Goal: Task Accomplishment & Management: Complete application form

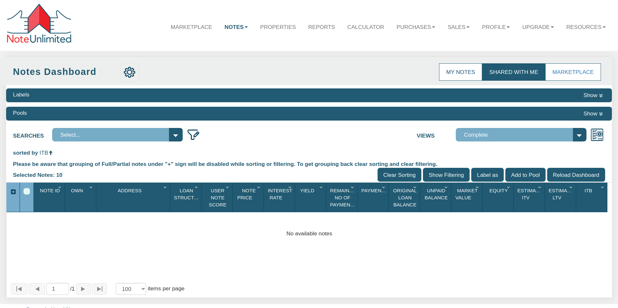
click at [465, 73] on link "My Notes" at bounding box center [460, 72] width 43 height 18
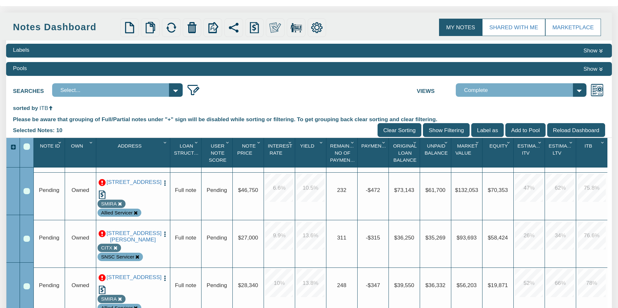
scroll to position [281, 0]
click at [398, 130] on input "Clear Sorting" at bounding box center [399, 130] width 44 height 14
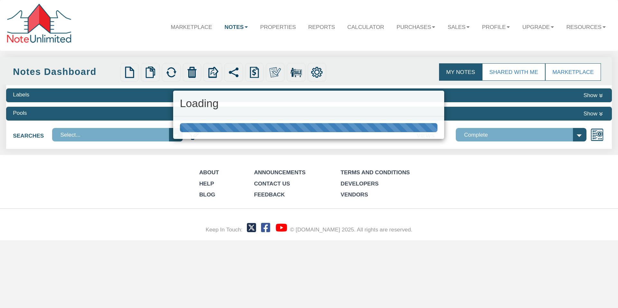
click at [397, 129] on div at bounding box center [309, 127] width 258 height 9
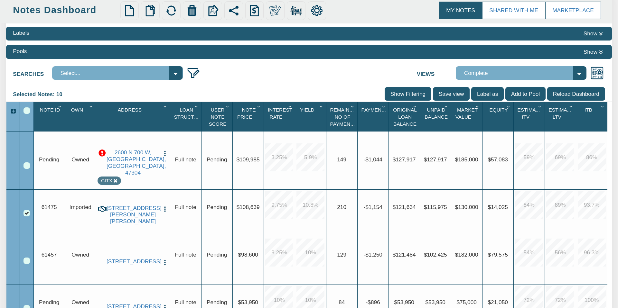
scroll to position [491, 0]
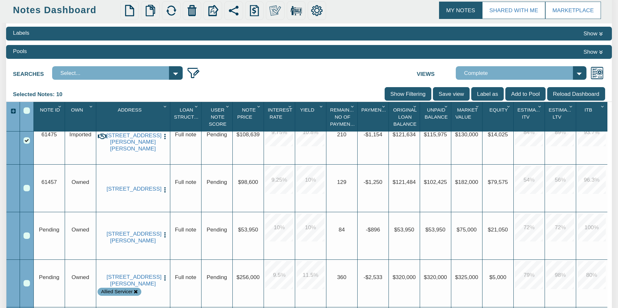
click at [164, 234] on img "button" at bounding box center [165, 235] width 7 height 7
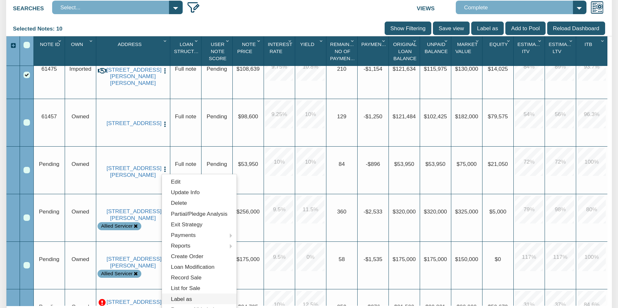
scroll to position [128, 0]
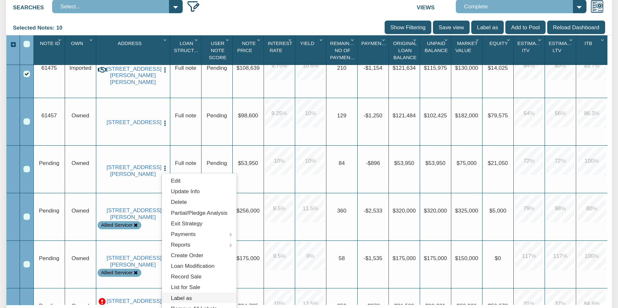
click at [176, 298] on link "Label as" at bounding box center [199, 298] width 75 height 11
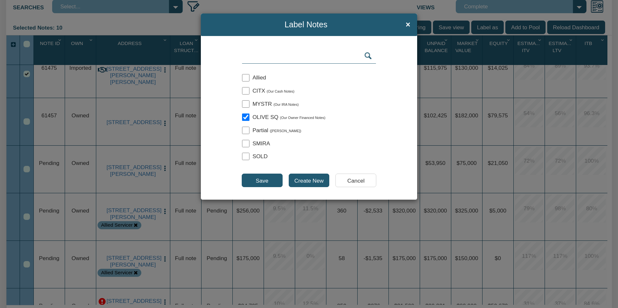
click at [263, 182] on input "Save" at bounding box center [262, 181] width 41 height 14
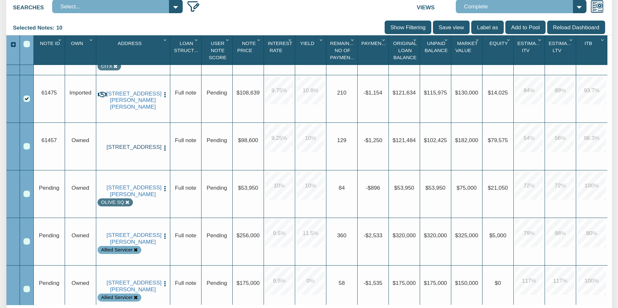
scroll to position [452, 0]
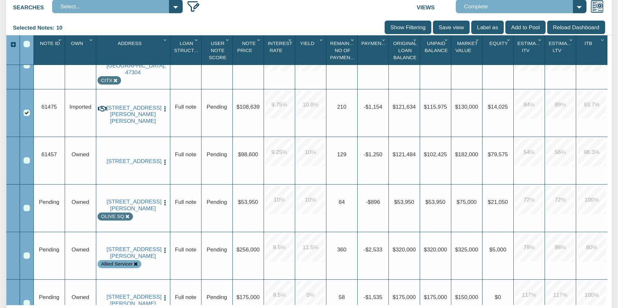
click at [164, 159] on img "button" at bounding box center [165, 162] width 7 height 7
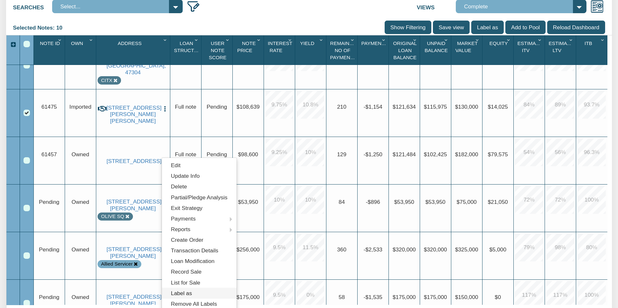
click at [184, 293] on link "Label as" at bounding box center [199, 293] width 75 height 11
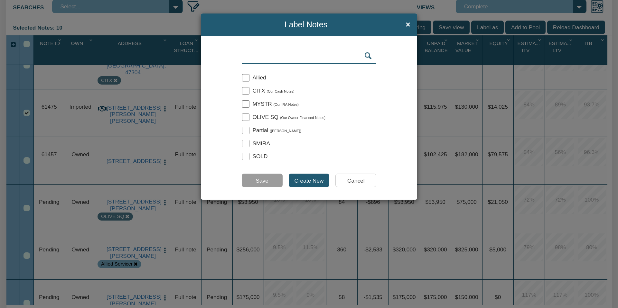
click at [245, 116] on input "checkbox" at bounding box center [245, 117] width 7 height 7
checkbox input "true"
click at [264, 180] on input "Save" at bounding box center [262, 181] width 41 height 14
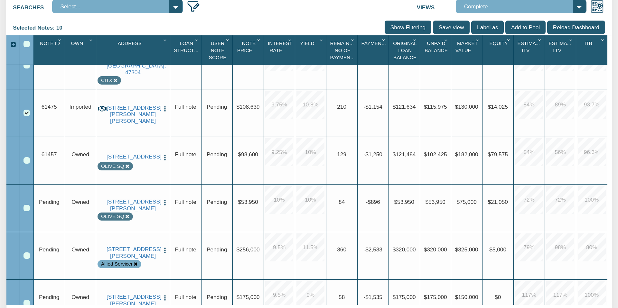
scroll to position [638, 0]
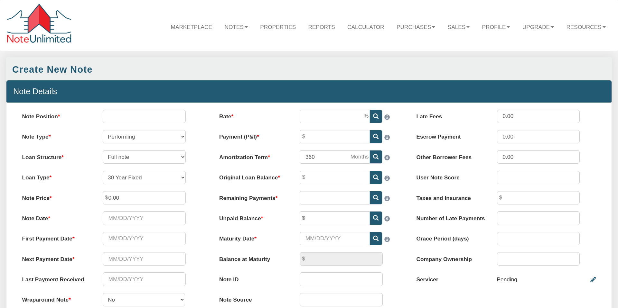
select select "string:SFR"
click at [133, 117] on input "Note Position" at bounding box center [144, 117] width 83 height 14
type input "1"
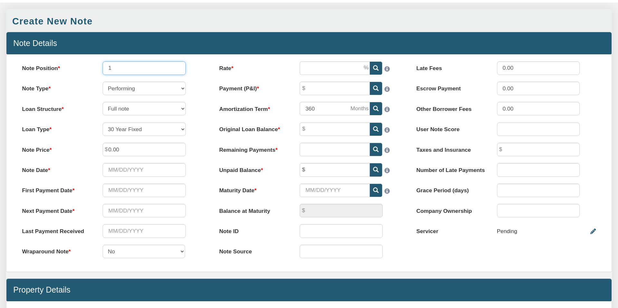
scroll to position [49, 0]
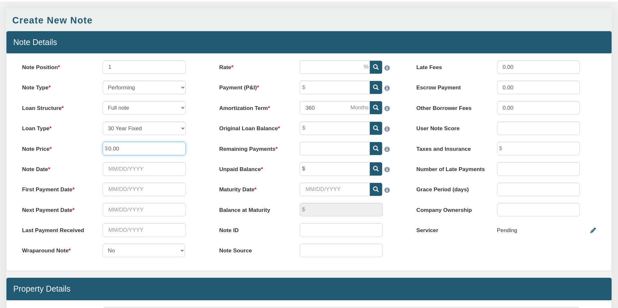
click at [108, 149] on input "0.00" at bounding box center [144, 149] width 83 height 14
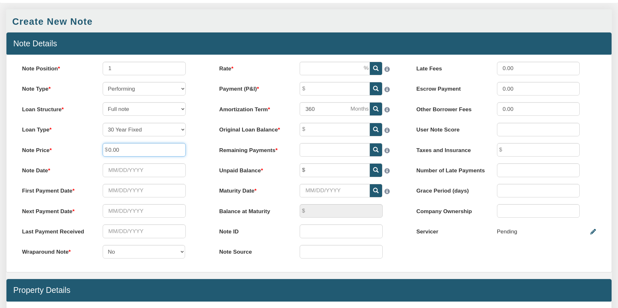
drag, startPoint x: 119, startPoint y: 150, endPoint x: 105, endPoint y: 149, distance: 14.2
click at [105, 149] on div "0.00" at bounding box center [144, 150] width 97 height 14
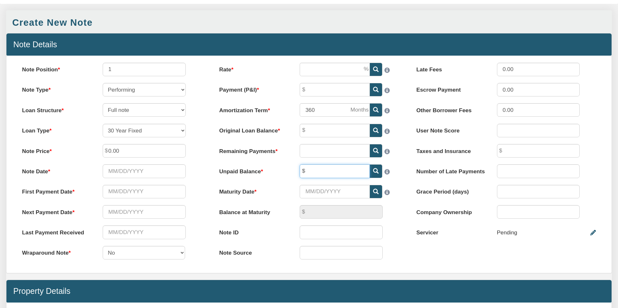
click at [310, 170] on input "text" at bounding box center [335, 171] width 70 height 14
click at [329, 191] on input "Maturity Date" at bounding box center [335, 192] width 70 height 14
type input "64,408.00"
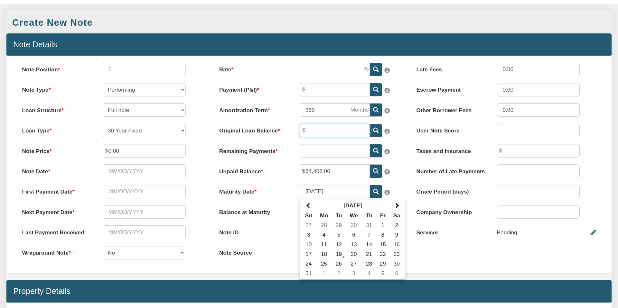
click at [316, 131] on input "Original Loan Balance" at bounding box center [335, 131] width 70 height 14
type input "[DATE]"
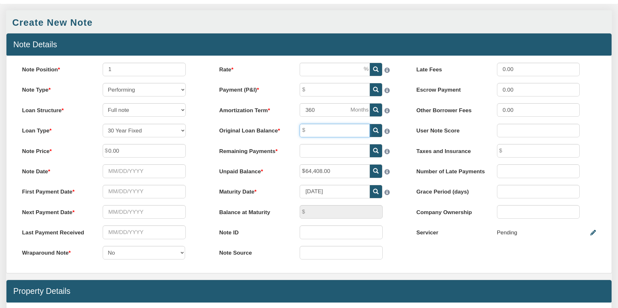
scroll to position [45, 0]
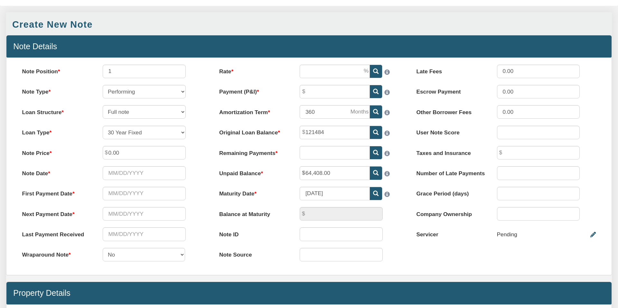
type input "121,484.00"
click at [124, 153] on input "0.00" at bounding box center [144, 153] width 83 height 14
type input "0"
type input "46,412.00"
click at [194, 193] on div "First Payment Date Please enter a value" at bounding box center [111, 194] width 193 height 14
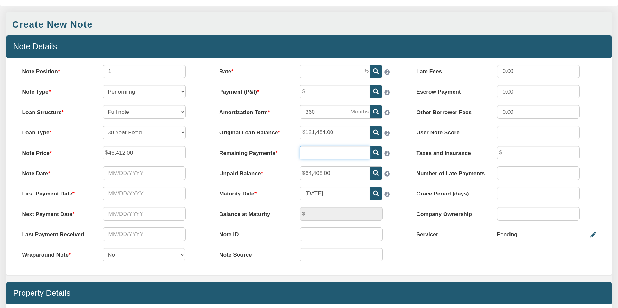
click at [320, 154] on input "text" at bounding box center [335, 153] width 70 height 14
click at [276, 187] on label "Maturity Date" at bounding box center [252, 192] width 80 height 11
click at [300, 187] on input "[DATE]" at bounding box center [335, 194] width 70 height 14
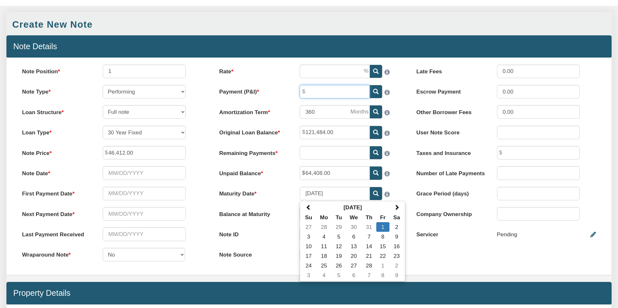
click at [315, 91] on input "Payment (P&I)" at bounding box center [335, 92] width 70 height 14
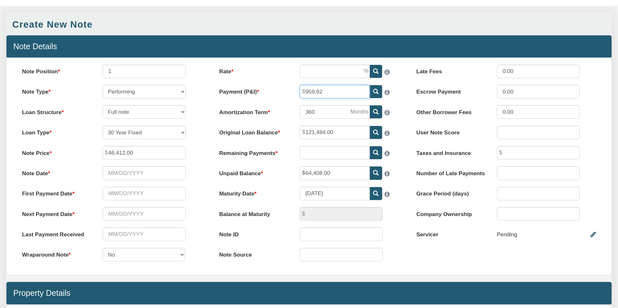
type input "959.82"
click at [397, 119] on div "Rate Please enter a value Payment (P&I) 959.82 Amortization Term 360" at bounding box center [308, 167] width 197 height 204
click at [374, 152] on icon at bounding box center [375, 152] width 5 height 5
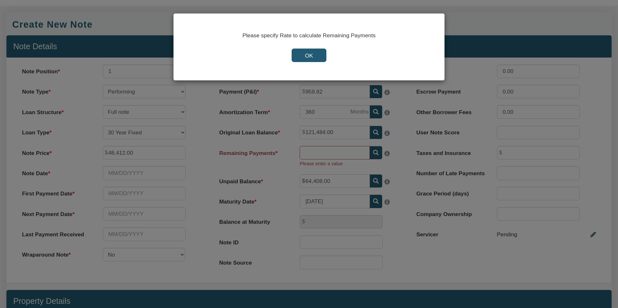
click at [306, 54] on input "OK" at bounding box center [308, 56] width 34 height 14
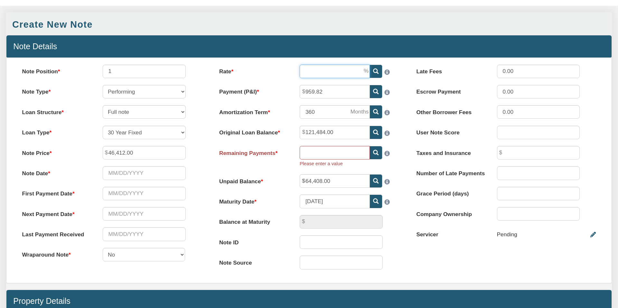
click at [320, 71] on input "Rate" at bounding box center [335, 72] width 70 height 14
click at [404, 67] on div "12" at bounding box center [349, 72] width 113 height 14
type input "12.00"
click at [374, 152] on icon at bounding box center [375, 152] width 5 height 5
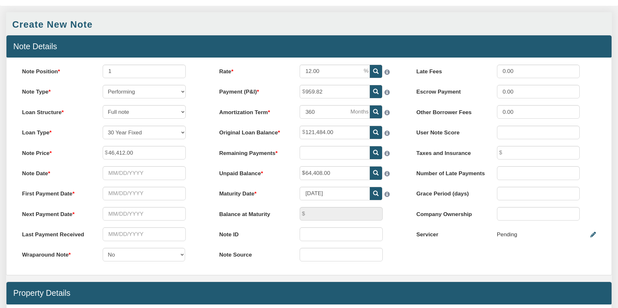
type input "112"
type input "701.92"
click at [128, 172] on input "Note Date" at bounding box center [144, 173] width 83 height 14
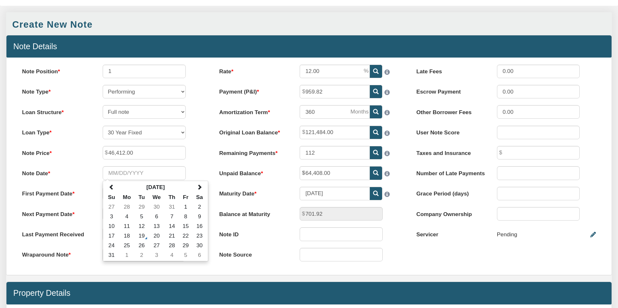
click at [197, 138] on div "Loan Type 30 Year Fixed 15 Year Fixed 20 Year Fixed 40 Year Fixed 5 years ballo…" at bounding box center [111, 133] width 193 height 14
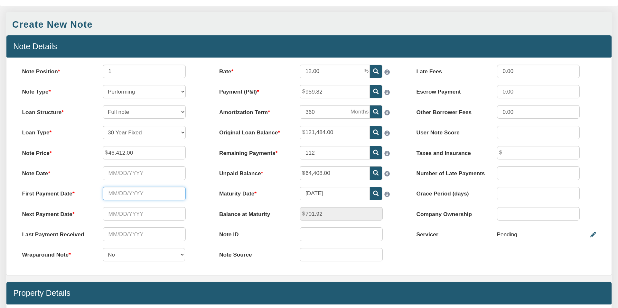
click at [127, 194] on input "text" at bounding box center [144, 194] width 83 height 14
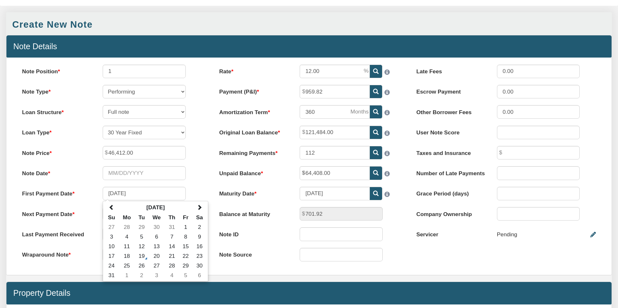
click at [193, 174] on div "Note Date Please select date" at bounding box center [111, 173] width 193 height 14
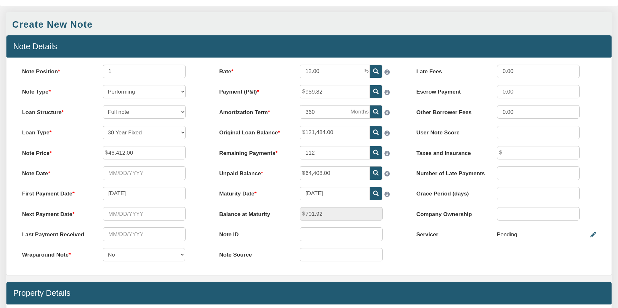
type input "[DATE]"
click at [141, 214] on input "text" at bounding box center [144, 214] width 83 height 14
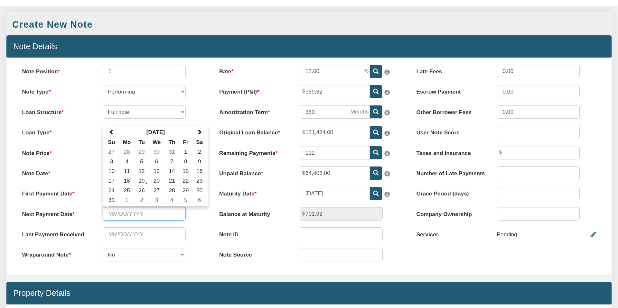
click at [107, 214] on input "text" at bounding box center [144, 214] width 83 height 14
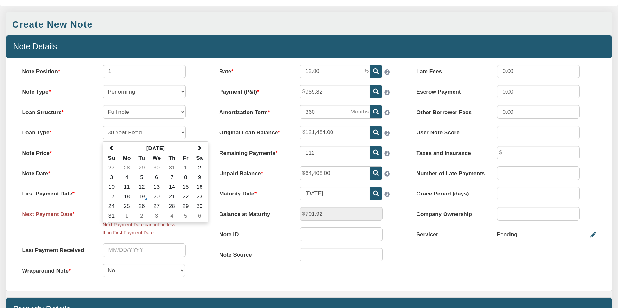
click at [198, 131] on div "Loan Type 30 Year Fixed 15 Year Fixed 20 Year Fixed 40 Year Fixed 5 years ballo…" at bounding box center [111, 133] width 193 height 14
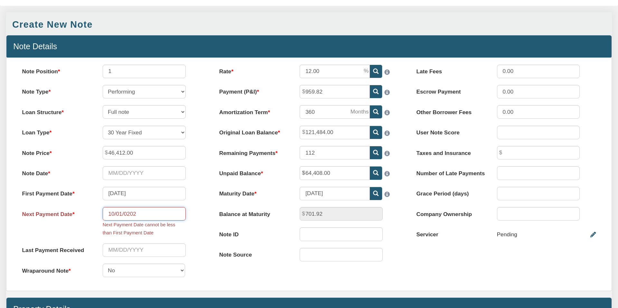
click at [136, 214] on input "10/01/0202" at bounding box center [144, 214] width 83 height 14
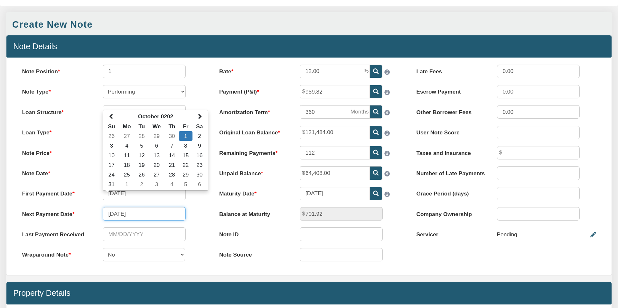
type input "[DATE]"
click at [193, 220] on div "Next Payment Date [DATE] October 0202 Su Mo Tu We Th Fr Sa 26 27 28 29 30 1 2 3…" at bounding box center [111, 214] width 193 height 14
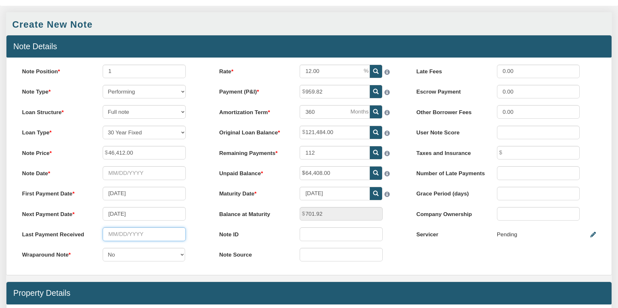
click at [140, 233] on input "text" at bounding box center [144, 234] width 83 height 14
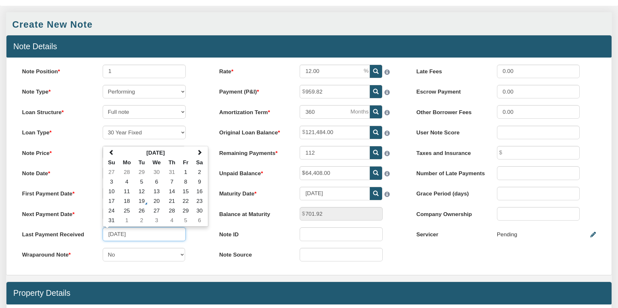
type input "[DATE]"
click at [196, 240] on div "Last Payment Received [DATE] [DATE] Su Mo Tu We Th Fr Sa 27 28 29 30 31 1 2 3 4…" at bounding box center [111, 234] width 193 height 14
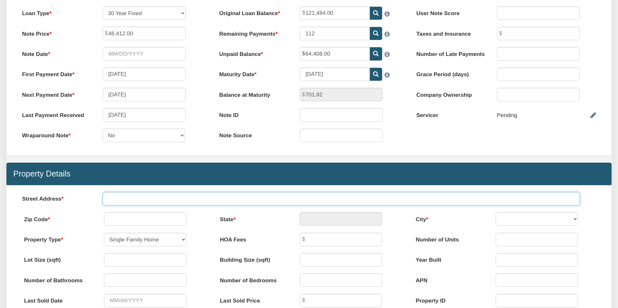
click at [149, 199] on input "text" at bounding box center [341, 199] width 477 height 14
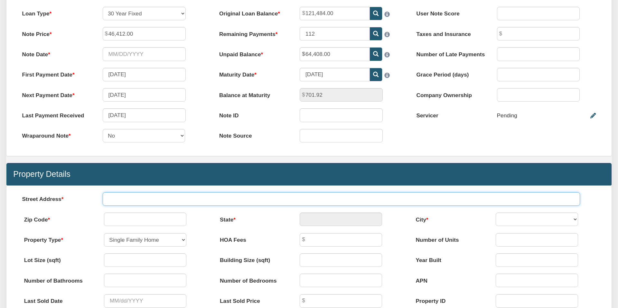
paste input "[STREET_ADDRESS]"
type input "[STREET_ADDRESS]"
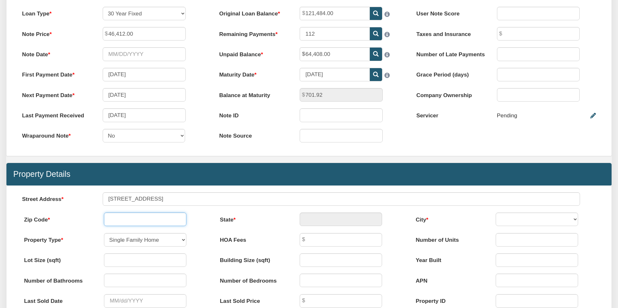
click at [141, 221] on input "text" at bounding box center [145, 220] width 82 height 14
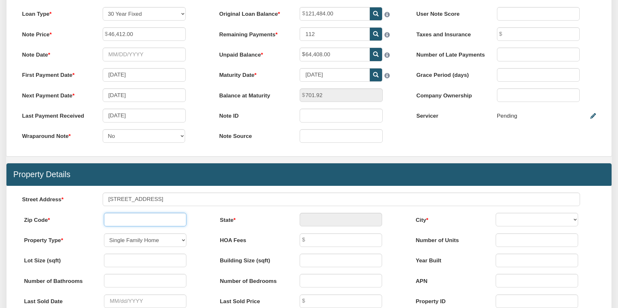
click at [122, 221] on input "text" at bounding box center [145, 220] width 82 height 14
type input "46208"
click at [204, 217] on div "Menu Marketplace Notes Dashboard Transactions Properties Reports Calculator 1" at bounding box center [309, 190] width 618 height 708
type input "IN"
click at [575, 220] on select "ROCKY RIPPLE [GEOGRAPHIC_DATA]" at bounding box center [536, 220] width 82 height 14
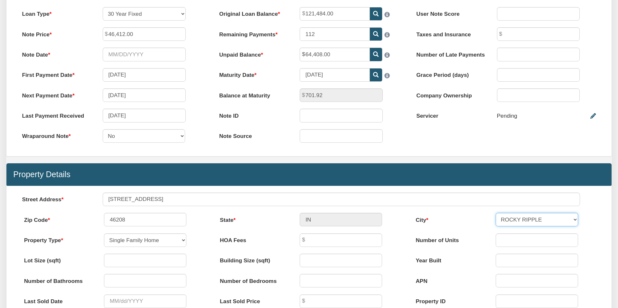
select select "string:[GEOGRAPHIC_DATA]"
click at [495, 213] on select "ROCKY RIPPLE [GEOGRAPHIC_DATA]" at bounding box center [536, 220] width 82 height 14
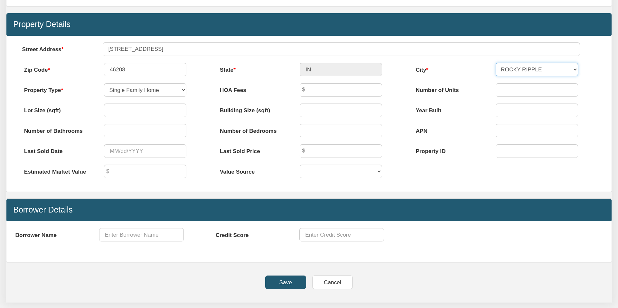
scroll to position [400, 0]
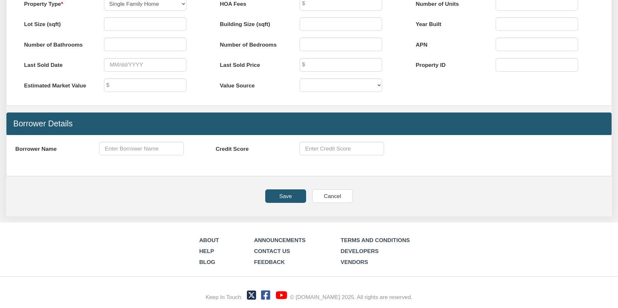
click at [285, 197] on input "Save" at bounding box center [285, 196] width 41 height 14
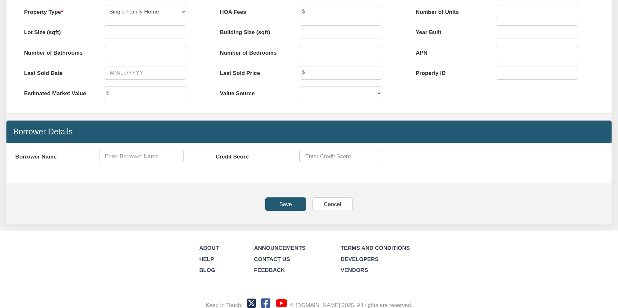
scroll to position [408, 0]
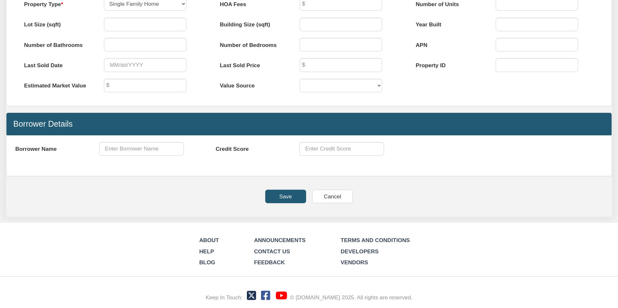
click at [285, 197] on input "Save" at bounding box center [285, 197] width 41 height 14
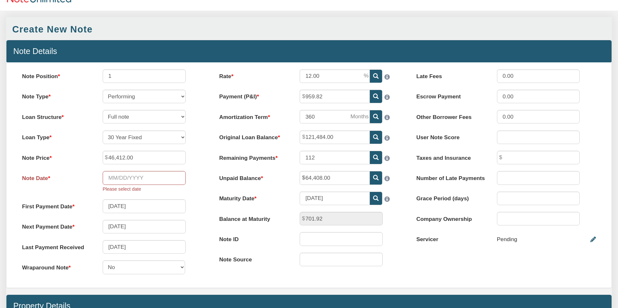
scroll to position [39, 0]
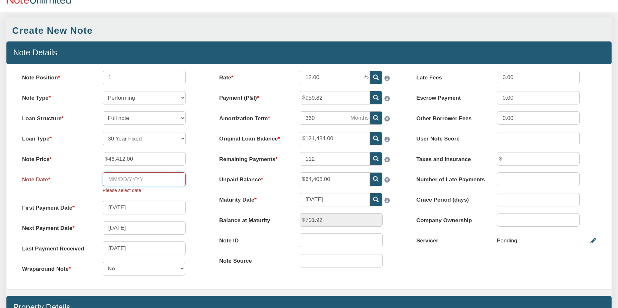
click at [129, 179] on input "Note Date" at bounding box center [144, 179] width 83 height 14
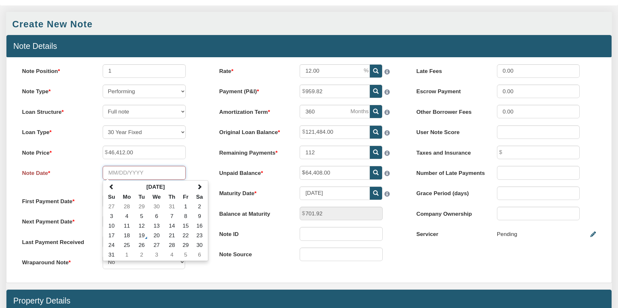
scroll to position [46, 0]
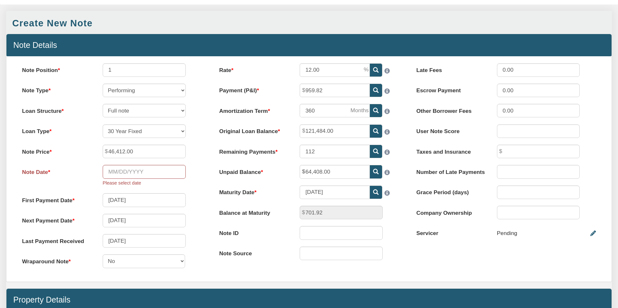
drag, startPoint x: 160, startPoint y: 162, endPoint x: 168, endPoint y: 125, distance: 37.7
click at [164, 155] on div "Note Position 1 Note Type Performing Forthcoming Non-Performing REO Sub-Perform…" at bounding box center [111, 169] width 197 height 212
click at [181, 90] on select "Performing Forthcoming Non-Performing REO Sub-Performing Unknown" at bounding box center [144, 91] width 83 height 14
click at [103, 84] on select "Performing Forthcoming Non-Performing REO Sub-Performing Unknown" at bounding box center [144, 91] width 83 height 14
click at [181, 110] on select "Full note Partial note Pledge note Split Payment note" at bounding box center [144, 111] width 83 height 14
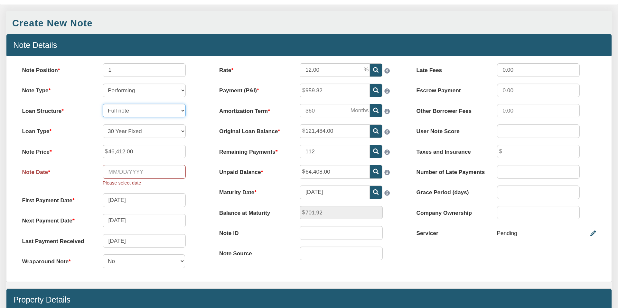
select select "string:[GEOGRAPHIC_DATA]"
click at [103, 104] on select "Full note Partial note Pledge note Split Payment note" at bounding box center [144, 111] width 83 height 14
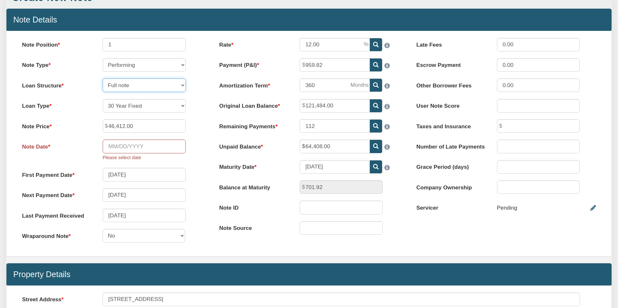
scroll to position [72, 0]
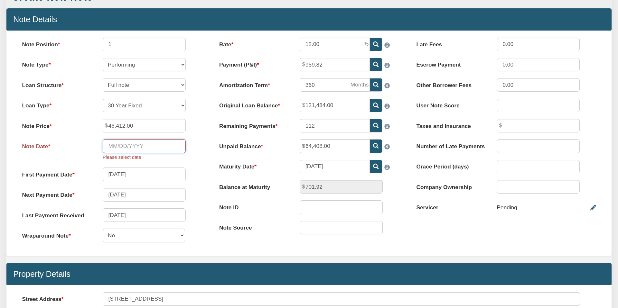
click at [130, 144] on input "Note Date" at bounding box center [144, 146] width 83 height 14
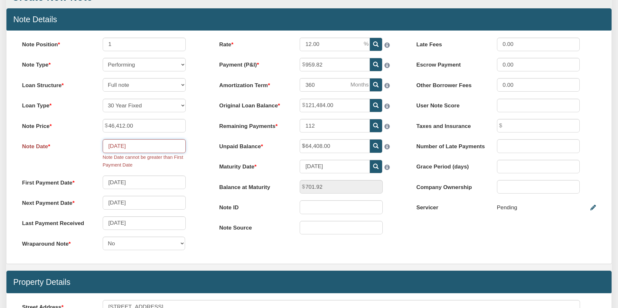
click at [136, 146] on input "[DATE]" at bounding box center [144, 146] width 83 height 14
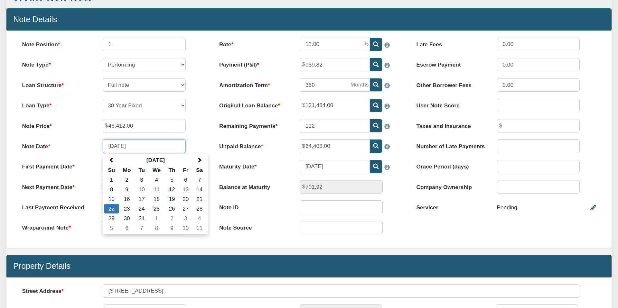
type input "[DATE]"
click at [197, 142] on div "Note Date [DATE] [DATE] Su Mo Tu We Th Fr Sa 1 2 3 4 5 6 7 8 9 10 11 12 13 14 1…" at bounding box center [111, 146] width 193 height 14
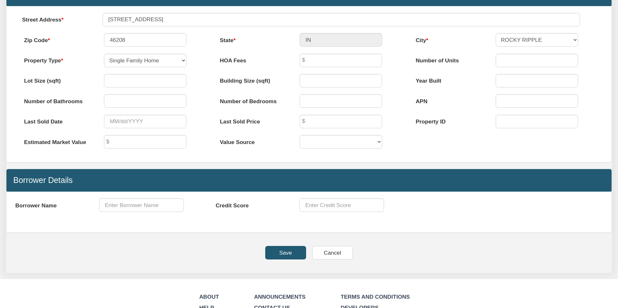
scroll to position [400, 0]
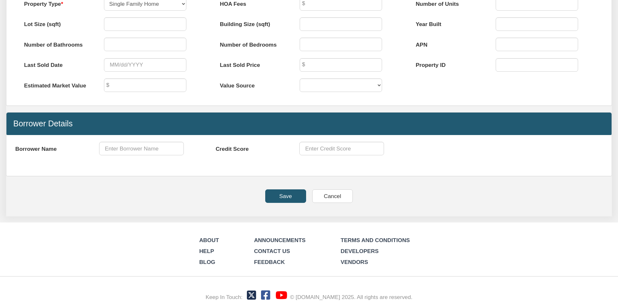
click at [283, 196] on input "Save" at bounding box center [285, 196] width 41 height 14
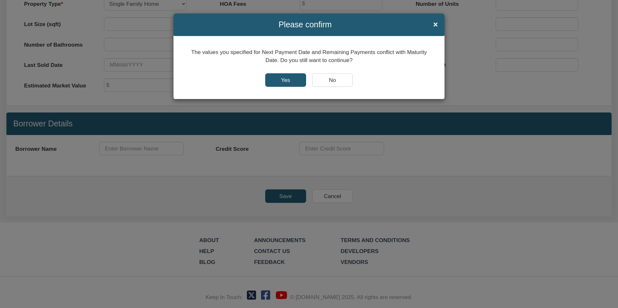
click at [288, 78] on input "Yes" at bounding box center [285, 80] width 41 height 14
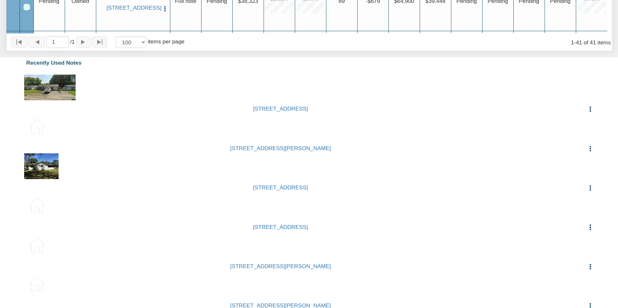
scroll to position [27, 0]
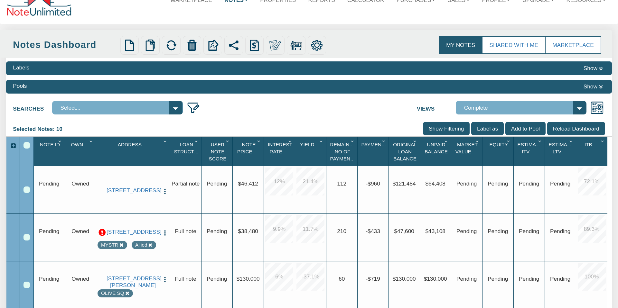
click at [164, 195] on img "button" at bounding box center [165, 191] width 7 height 7
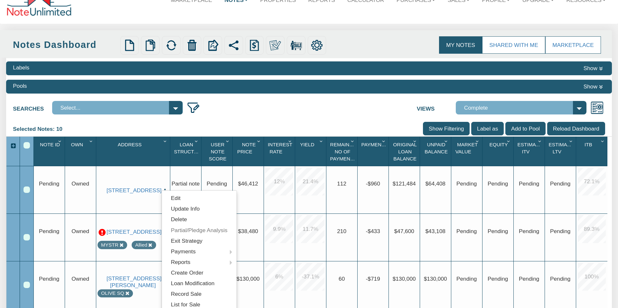
scroll to position [0, 0]
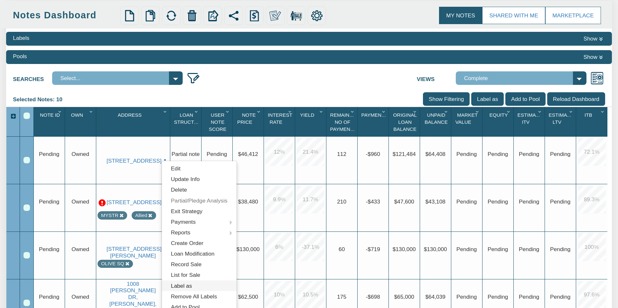
click at [183, 281] on link "Label as" at bounding box center [199, 286] width 75 height 11
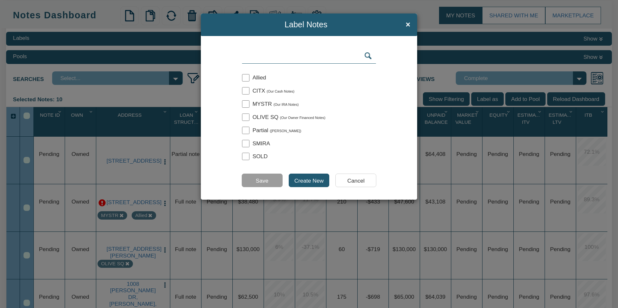
click at [245, 104] on input "checkbox" at bounding box center [245, 103] width 7 height 7
checkbox input "true"
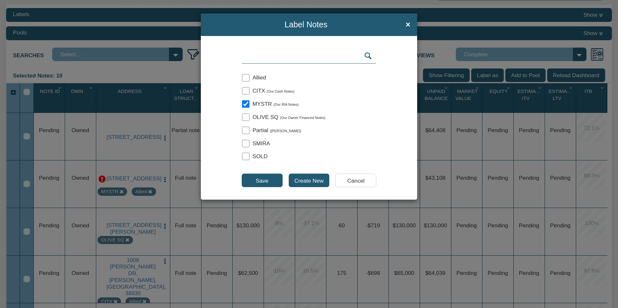
click at [262, 182] on input "Save" at bounding box center [262, 181] width 41 height 14
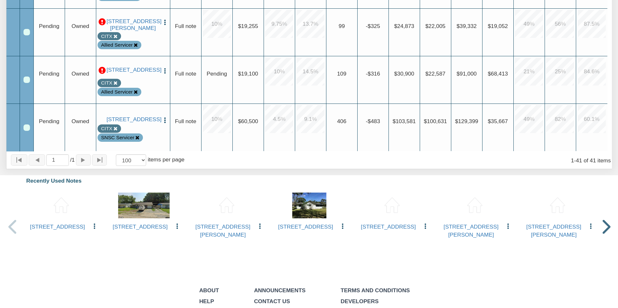
scroll to position [0, 0]
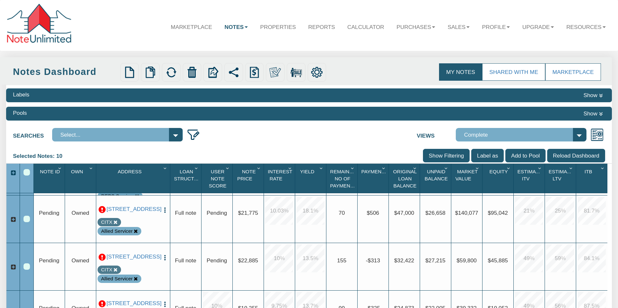
click at [128, 71] on img at bounding box center [130, 73] width 12 height 12
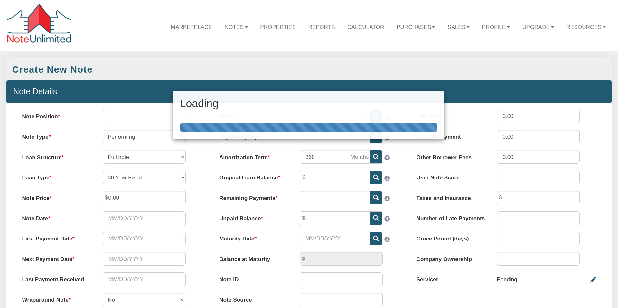
select select "string:SFR"
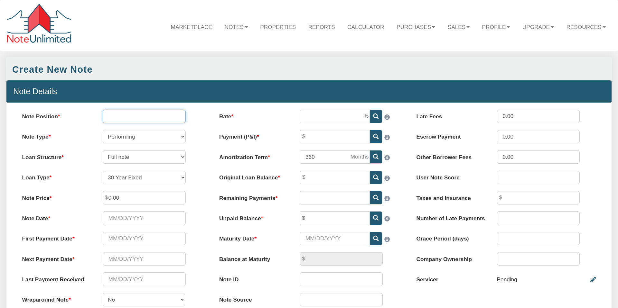
click at [135, 116] on input "Note Position" at bounding box center [144, 117] width 83 height 14
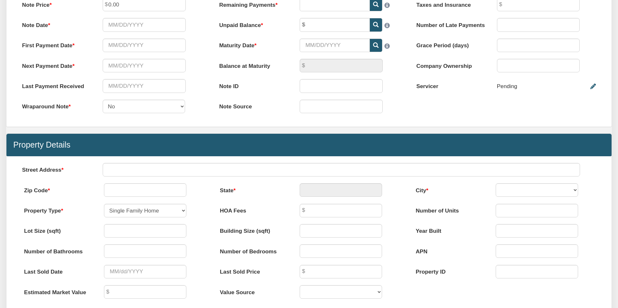
scroll to position [194, 0]
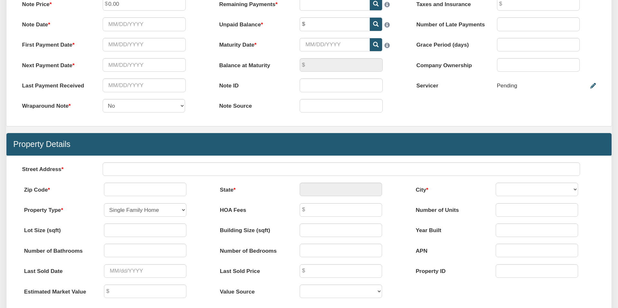
type input "1"
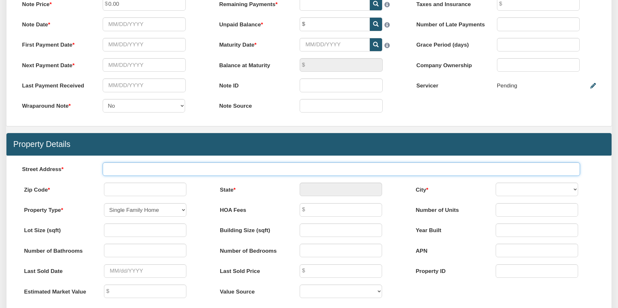
click at [143, 170] on input "text" at bounding box center [341, 169] width 477 height 14
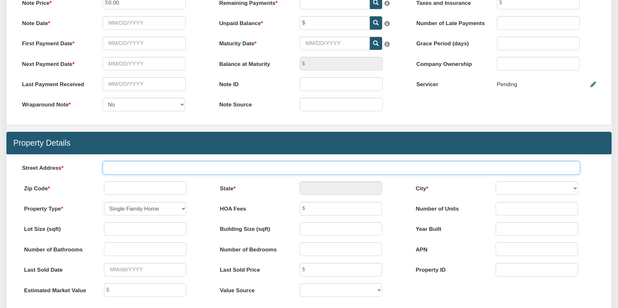
paste input "[STREET_ADDRESS]"
type input "[STREET_ADDRESS]"
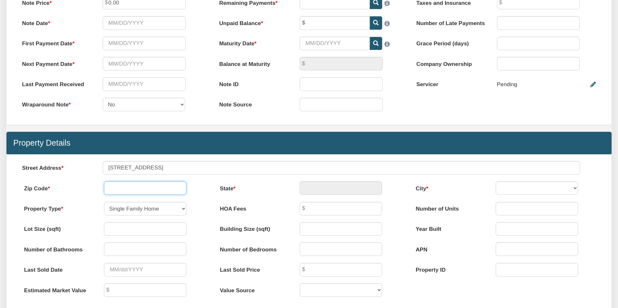
click at [126, 189] on input "text" at bounding box center [145, 188] width 82 height 14
type input "47438"
click at [253, 192] on div "Menu Marketplace Notes Dashboard Transactions Properties Reports Calculator 1" at bounding box center [309, 159] width 618 height 708
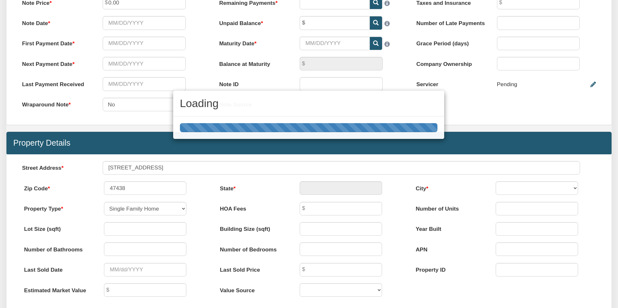
type input "IN"
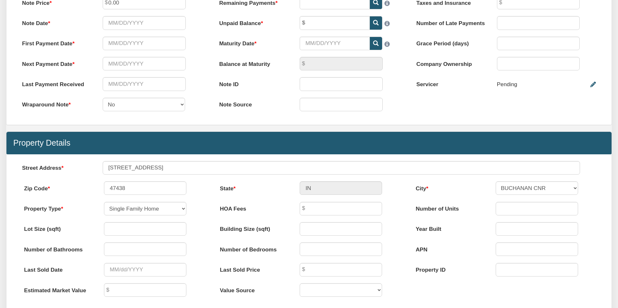
select select "string:[PERSON_NAME] CNR"
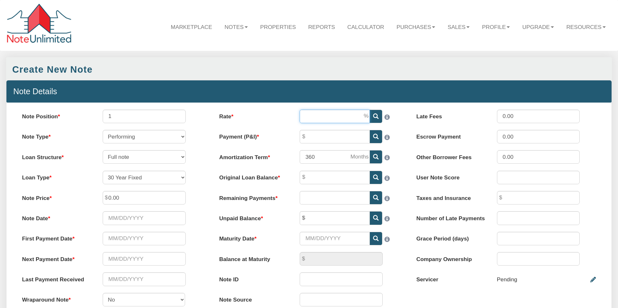
drag, startPoint x: 327, startPoint y: 116, endPoint x: 581, endPoint y: 147, distance: 256.6
click at [327, 116] on input "Rate" at bounding box center [335, 117] width 70 height 14
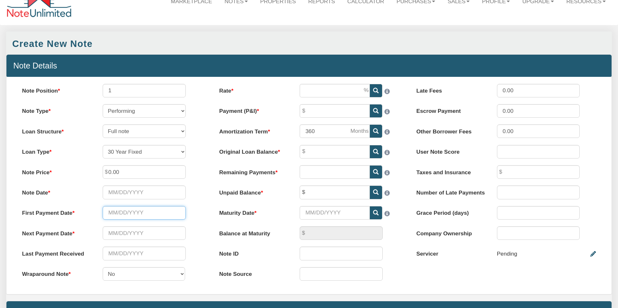
click at [118, 213] on input "text" at bounding box center [144, 213] width 83 height 14
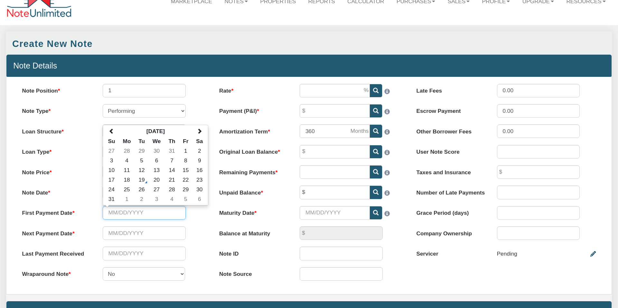
scroll to position [24, 0]
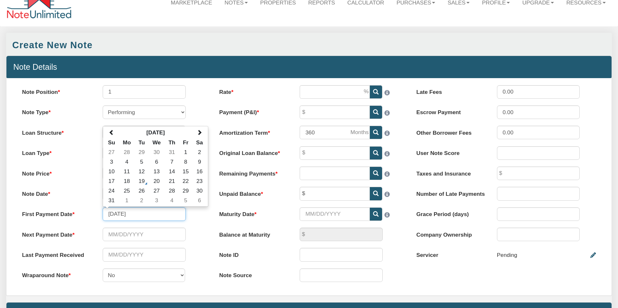
type input "[DATE]"
click at [199, 228] on div "Next Payment Date Please enter a value" at bounding box center [111, 235] width 193 height 14
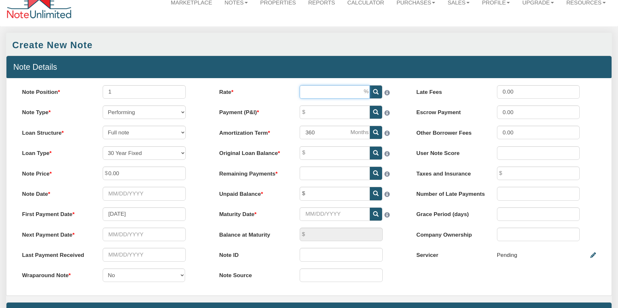
click at [310, 94] on input "Rate" at bounding box center [335, 92] width 70 height 14
type input "9.05"
click at [128, 174] on input "0.00" at bounding box center [144, 174] width 83 height 14
drag, startPoint x: 109, startPoint y: 174, endPoint x: 99, endPoint y: 173, distance: 10.3
click at [99, 173] on div "0.00" at bounding box center [144, 174] width 97 height 14
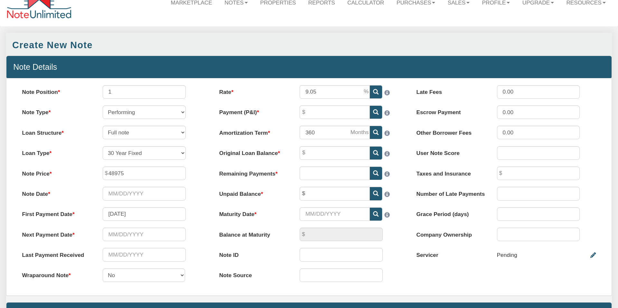
click at [195, 178] on div "Note Price 48975" at bounding box center [111, 174] width 193 height 14
type input "48,975.00"
click at [313, 193] on input "text" at bounding box center [335, 194] width 70 height 14
click at [400, 189] on div "58307" at bounding box center [349, 194] width 113 height 14
type input "58,307.00"
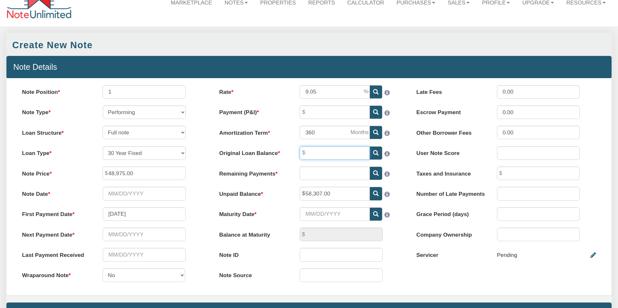
click at [316, 152] on input "Original Loan Balance" at bounding box center [335, 153] width 70 height 14
click at [354, 167] on input "text" at bounding box center [335, 174] width 70 height 14
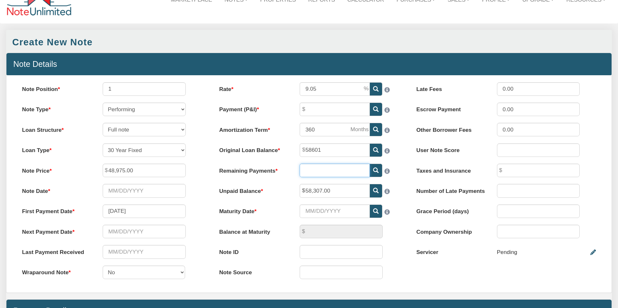
type input "58,601.00"
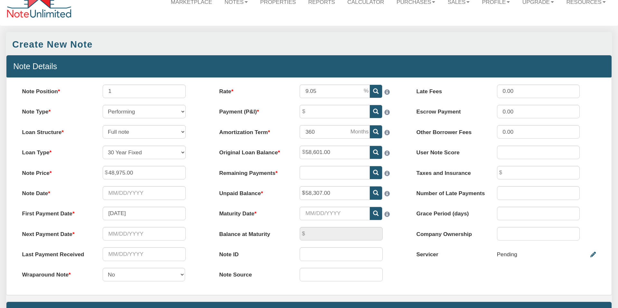
click at [403, 206] on div "Rate 9.05 Payment (P&I) Please enter a value Amortization Term 360" at bounding box center [308, 187] width 197 height 204
click at [317, 211] on input "Maturity Date" at bounding box center [335, 214] width 70 height 14
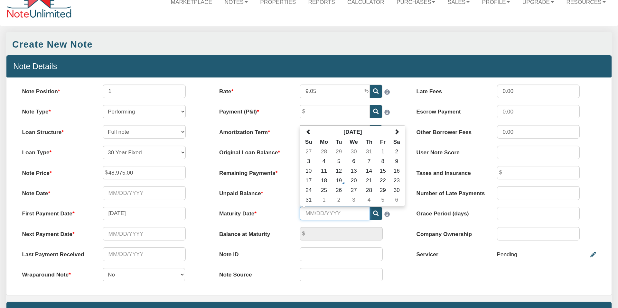
type input "58,307.00"
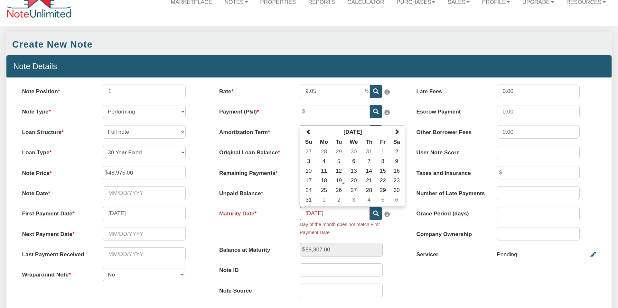
click at [264, 228] on div "Maturity Date [DATE] [DATE] Su Mo Tu We Th Fr Sa 27 28 29 30 31 1 2 3 4 5 6 7 8…" at bounding box center [308, 222] width 193 height 30
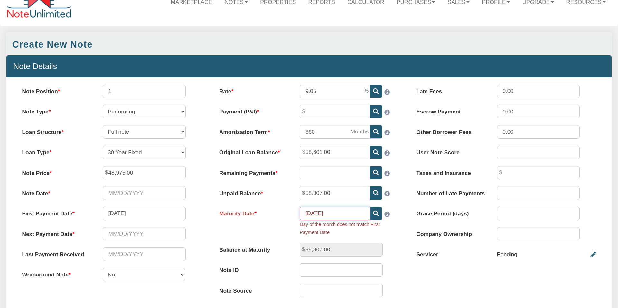
click at [316, 214] on input "[DATE]" at bounding box center [335, 214] width 70 height 14
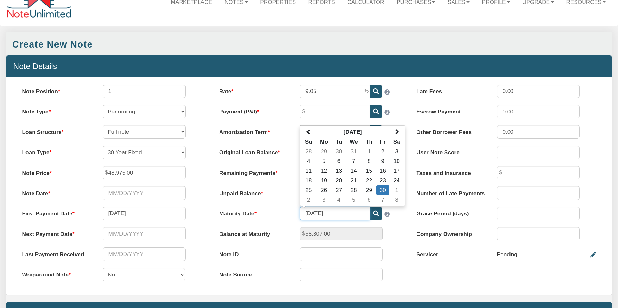
type input "[DATE]"
click at [277, 224] on div "Rate 9.05 Payment (P&I) Please enter a value Amortization Term 360 Su" at bounding box center [308, 187] width 197 height 204
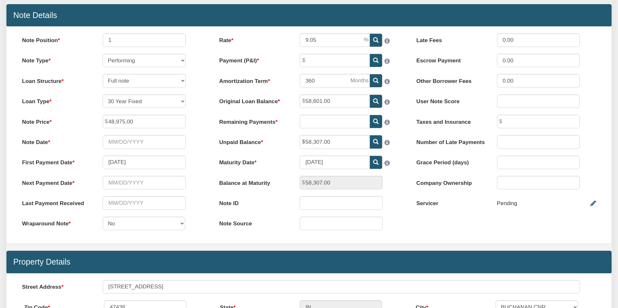
scroll to position [76, 0]
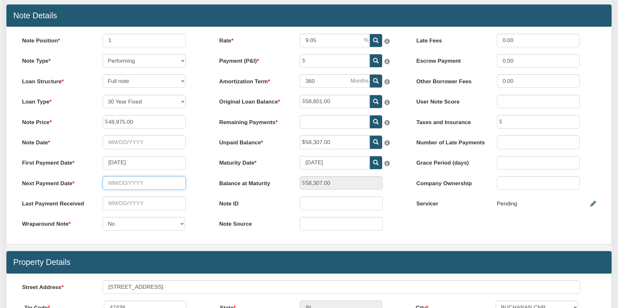
click at [123, 182] on input "text" at bounding box center [144, 183] width 83 height 14
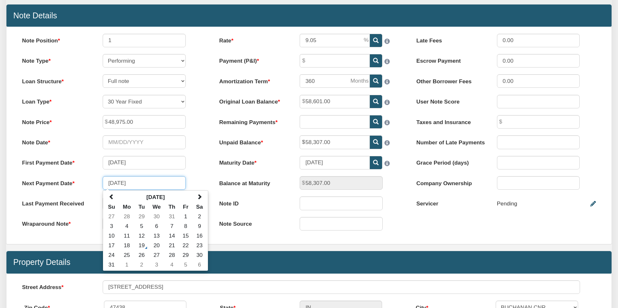
type input "[DATE]"
click at [86, 198] on label "Last Payment Received" at bounding box center [55, 202] width 80 height 11
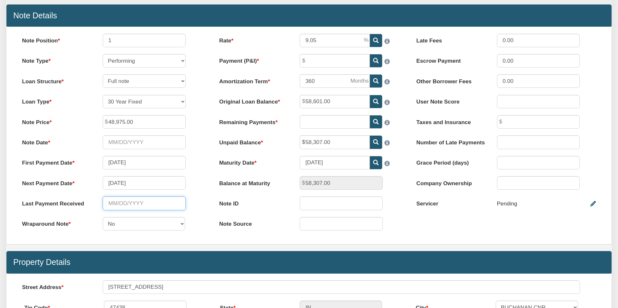
click at [117, 202] on input "text" at bounding box center [144, 204] width 83 height 14
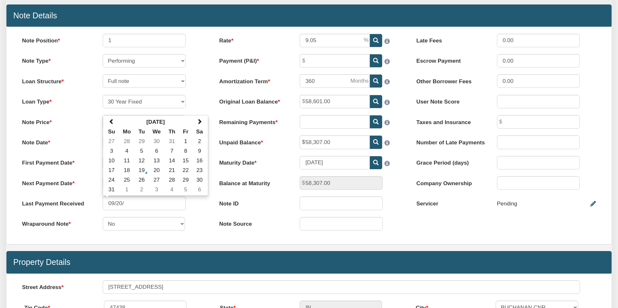
click at [87, 226] on label "Wraparound Note" at bounding box center [55, 222] width 80 height 11
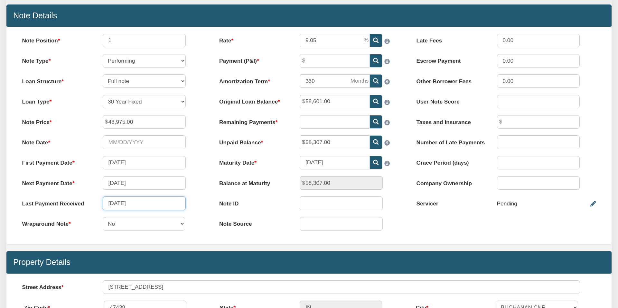
click at [136, 203] on input "[DATE]" at bounding box center [144, 204] width 83 height 14
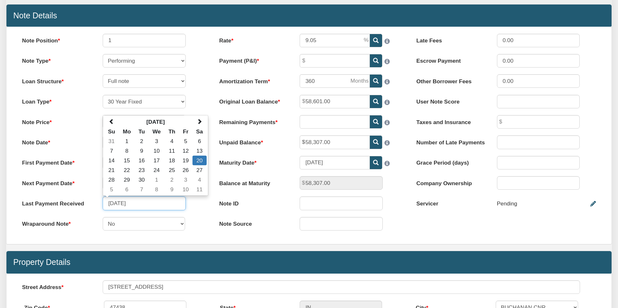
type input "[DATE]"
click at [198, 210] on div "Note Position 1 Note Type Performing Forthcoming Non-Performing REO Sub-Perform…" at bounding box center [111, 136] width 197 height 204
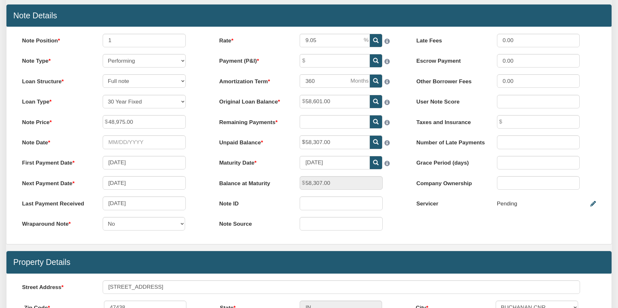
click at [375, 121] on icon at bounding box center [375, 121] width 5 height 5
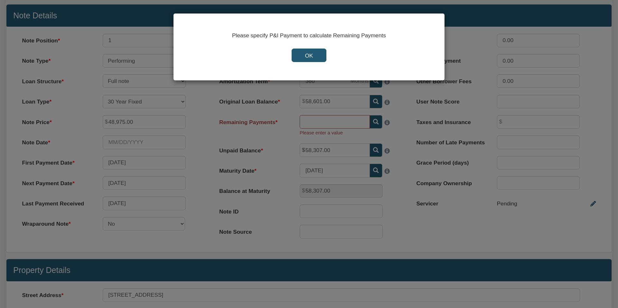
click at [309, 55] on input "OK" at bounding box center [308, 56] width 34 height 14
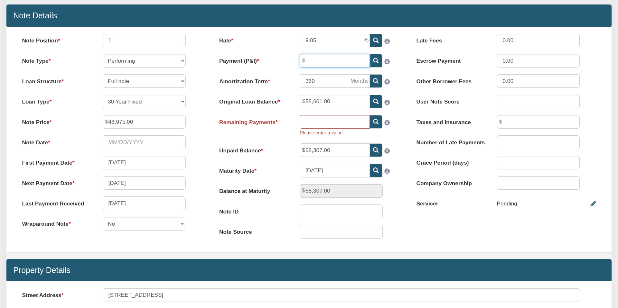
click at [311, 62] on input "Payment (P&I)" at bounding box center [335, 61] width 70 height 14
type input "473.80"
click at [377, 121] on icon at bounding box center [375, 121] width 5 height 5
click at [376, 122] on icon at bounding box center [375, 121] width 5 height 5
type input "351"
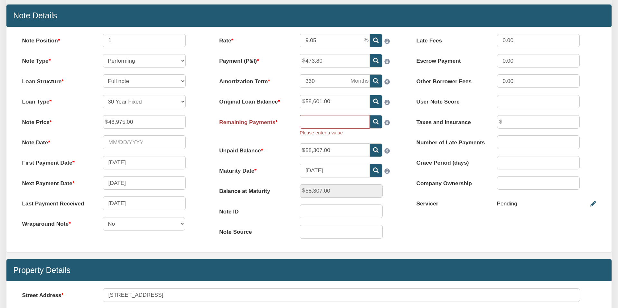
type input "172.27"
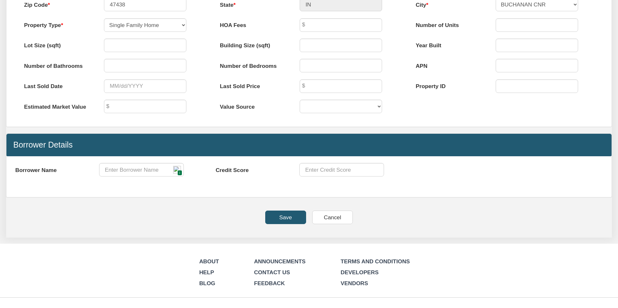
scroll to position [400, 0]
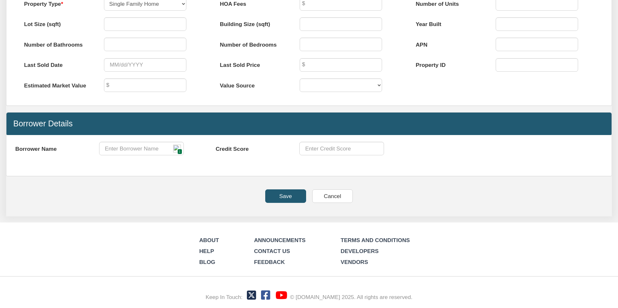
click at [288, 196] on input "Save" at bounding box center [285, 196] width 41 height 14
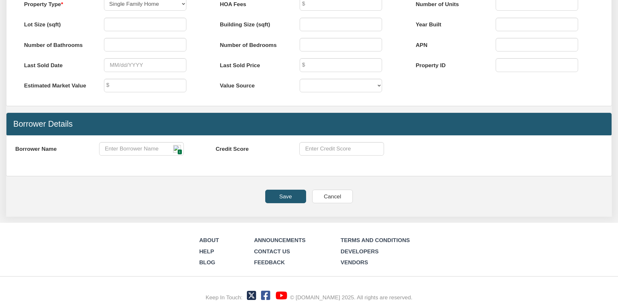
click at [289, 197] on input "Save" at bounding box center [285, 197] width 41 height 14
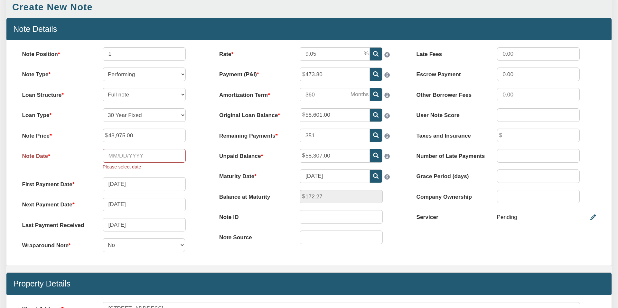
scroll to position [63, 0]
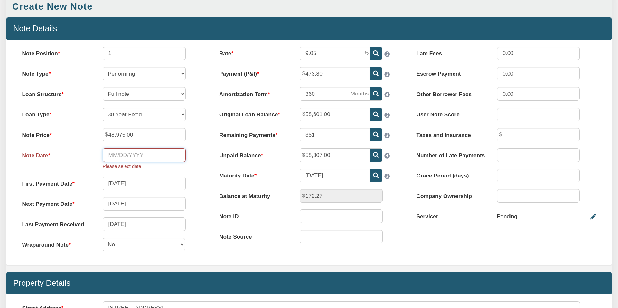
click at [135, 156] on input "Note Date" at bounding box center [144, 155] width 83 height 14
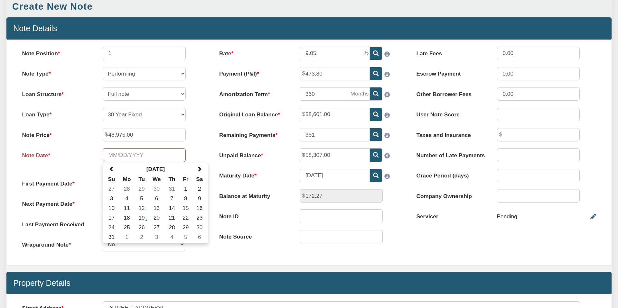
click at [79, 154] on label "Note Date" at bounding box center [55, 153] width 80 height 11
click at [103, 154] on input "Note Date" at bounding box center [144, 155] width 83 height 14
click at [88, 156] on label "Note Date" at bounding box center [55, 153] width 80 height 11
click at [103, 156] on input "Note Date" at bounding box center [144, 155] width 83 height 14
click at [155, 154] on input "Note Date" at bounding box center [144, 155] width 83 height 14
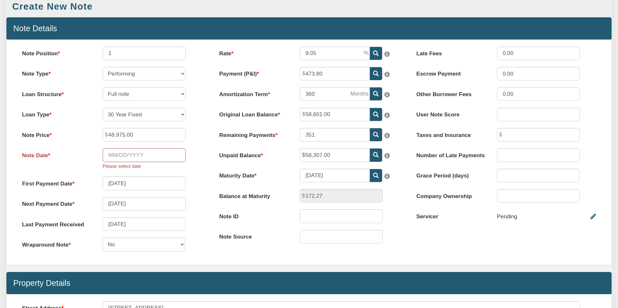
click at [194, 155] on div "Note Date Please select date" at bounding box center [111, 159] width 193 height 22
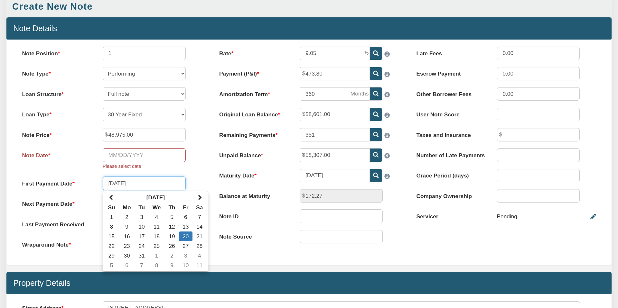
drag, startPoint x: 125, startPoint y: 184, endPoint x: 106, endPoint y: 184, distance: 19.3
click at [107, 184] on input "[DATE]" at bounding box center [144, 184] width 83 height 14
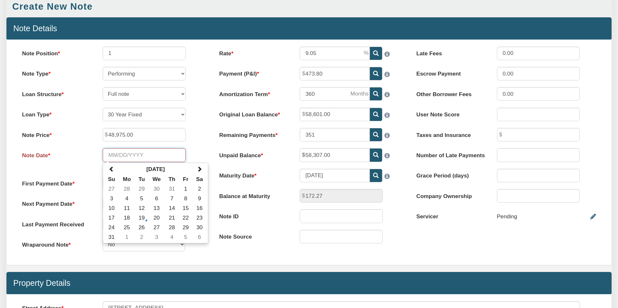
click at [118, 155] on input "Note Date" at bounding box center [144, 155] width 83 height 14
paste input "[DATE]"
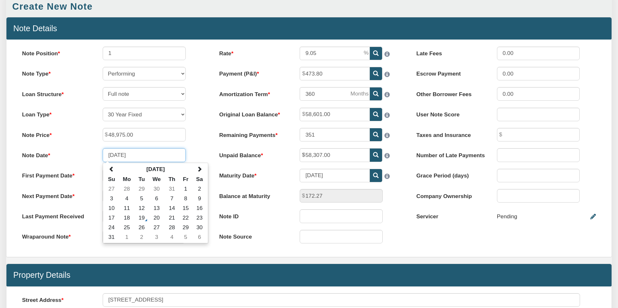
type input "[DATE]"
click at [200, 150] on div "Note Date [DATE] [DATE] Su Mo Tu We Th Fr Sa 27 28 29 30 31 1 2 3 4 5 6 7 8 9 1…" at bounding box center [111, 155] width 193 height 14
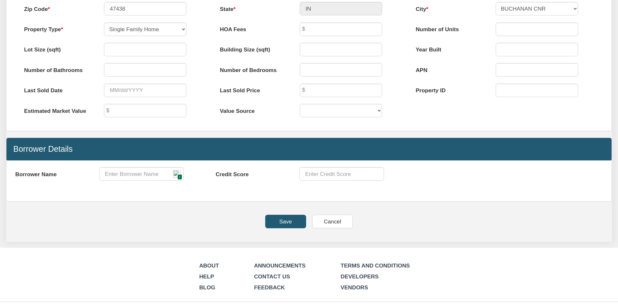
scroll to position [400, 0]
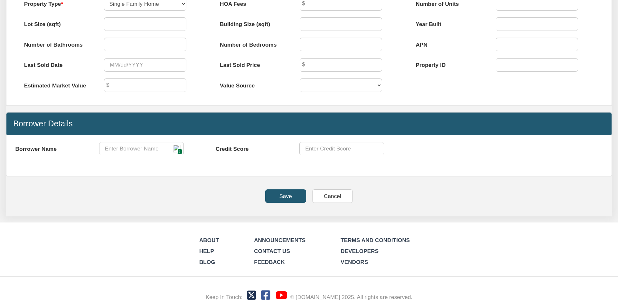
click at [286, 195] on input "Save" at bounding box center [285, 196] width 41 height 14
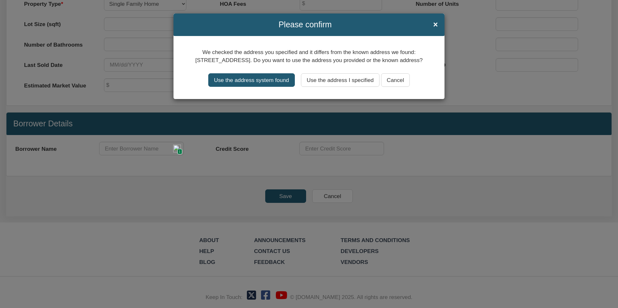
click at [263, 87] on input "Use the address system found" at bounding box center [251, 80] width 87 height 14
type input "14765 W 800 N"
select select "string:JASONVILLE"
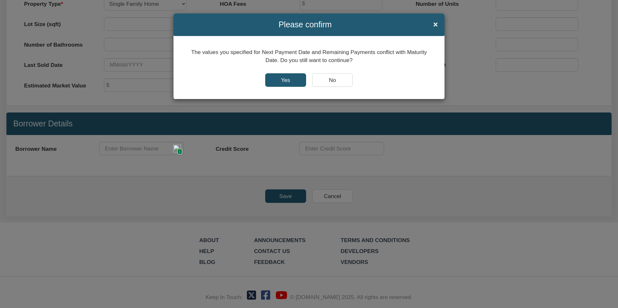
click at [285, 81] on input "Yes" at bounding box center [285, 80] width 41 height 14
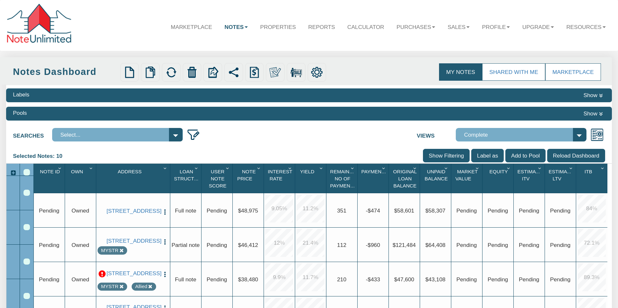
click at [233, 27] on link "Notes" at bounding box center [236, 26] width 36 height 19
click at [218, 135] on div "Searches Select... Views Complete Default View NS Default (Colonial Funding Gro…" at bounding box center [308, 133] width 605 height 17
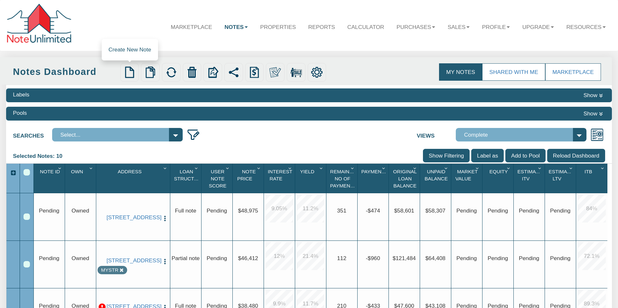
click at [130, 71] on img at bounding box center [130, 73] width 12 height 12
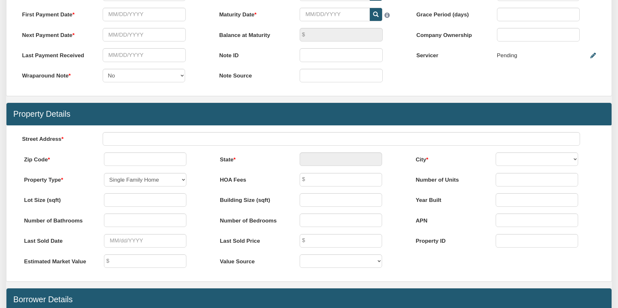
scroll to position [226, 0]
